Goal: Communication & Community: Answer question/provide support

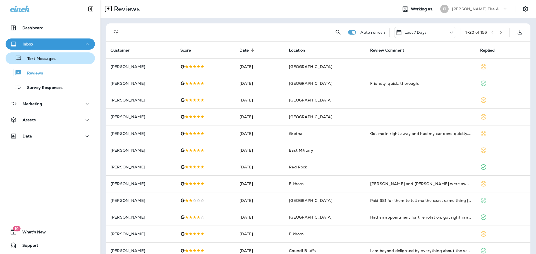
click at [39, 59] on p "Text Messages" at bounding box center [39, 58] width 34 height 5
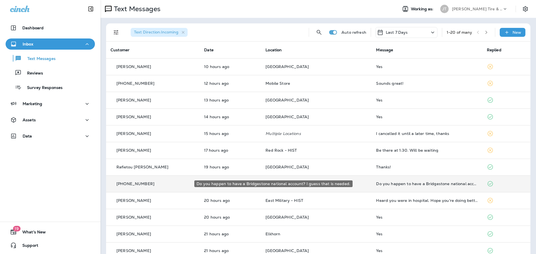
click at [425, 183] on div "Do you happen to have a Bridgestone national account? I guess that is needed." at bounding box center [427, 184] width 102 height 4
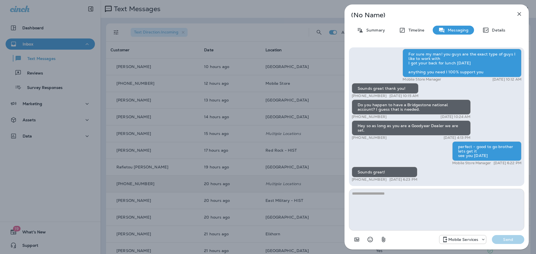
click at [521, 13] on icon "button" at bounding box center [519, 14] width 7 height 7
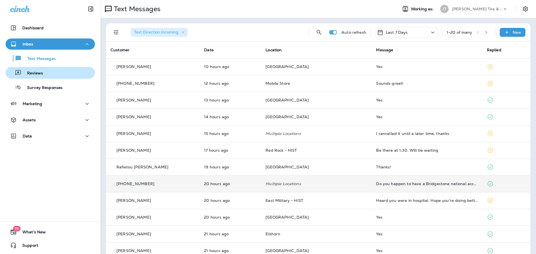
click at [35, 78] on button "Reviews" at bounding box center [50, 73] width 89 height 12
